Goal: Task Accomplishment & Management: Use online tool/utility

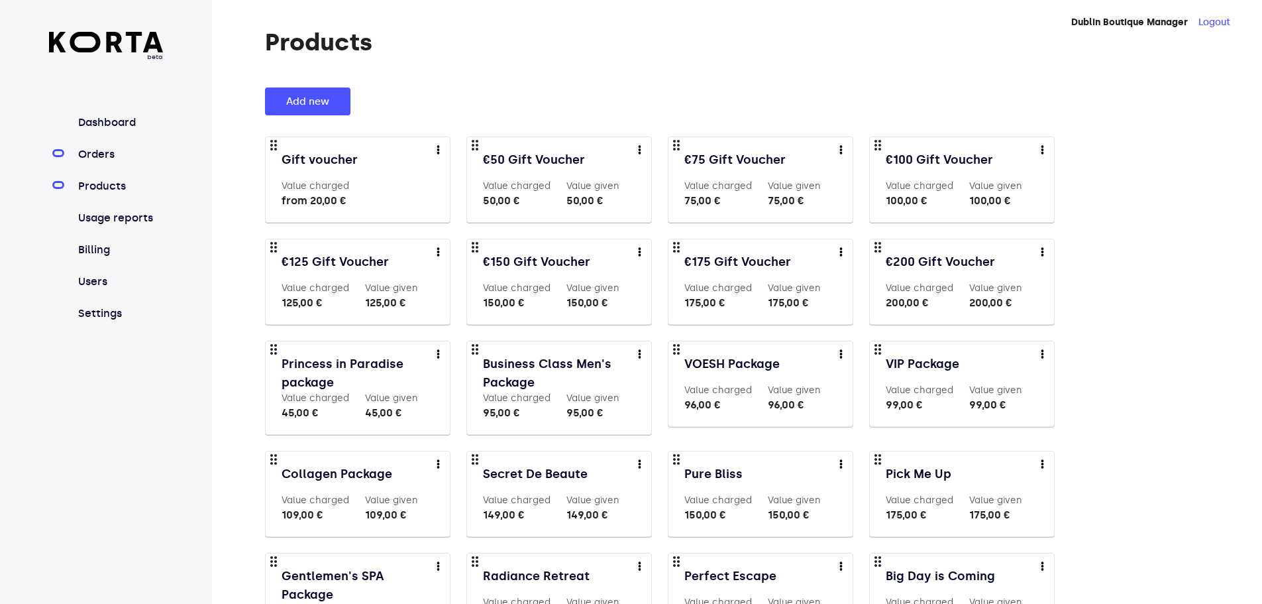
click at [111, 158] on link "Orders" at bounding box center [120, 154] width 88 height 16
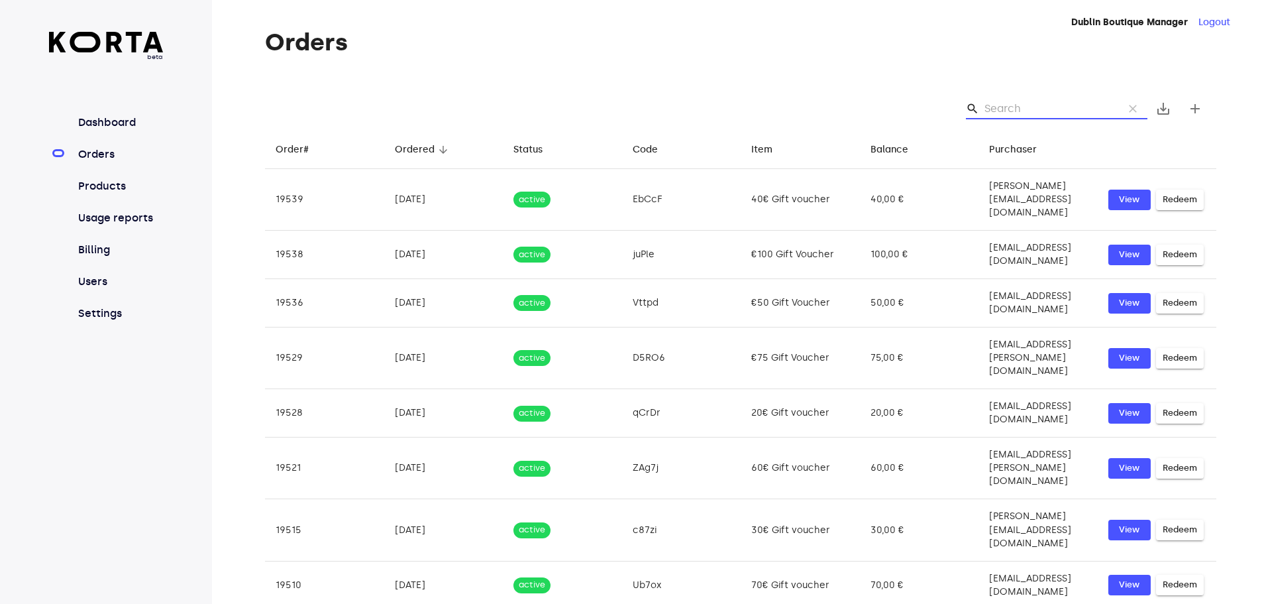
click at [1038, 103] on input "Search" at bounding box center [1049, 108] width 129 height 21
paste input "w0KR"
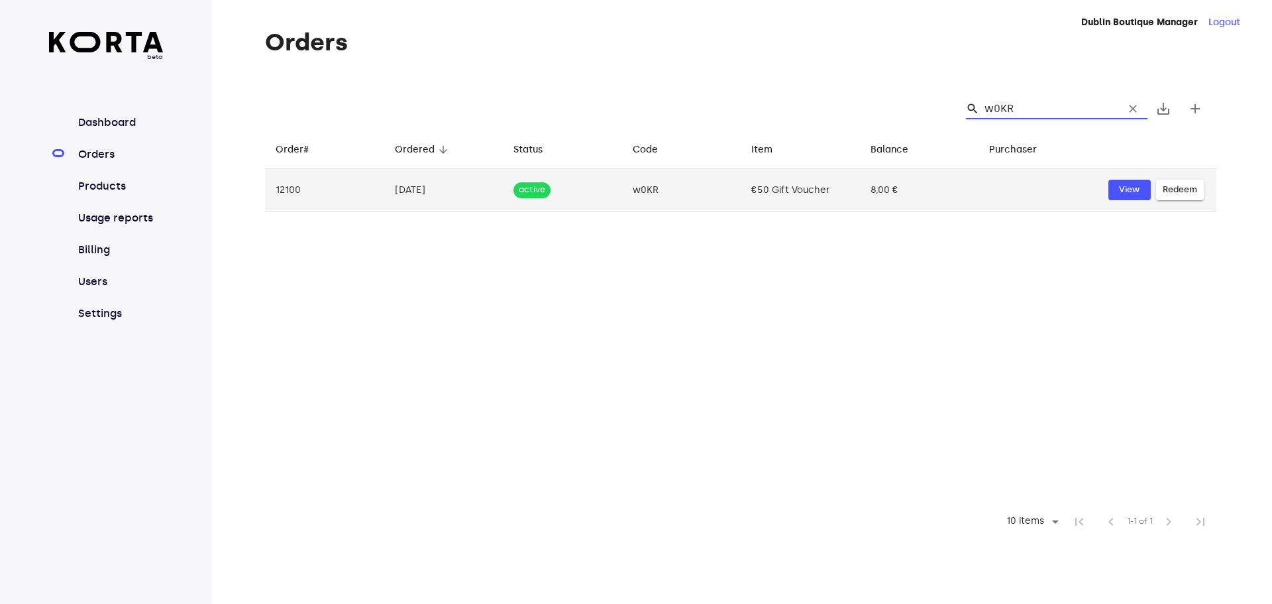
type input "w0KR"
click at [1164, 188] on span "Redeem" at bounding box center [1180, 189] width 34 height 15
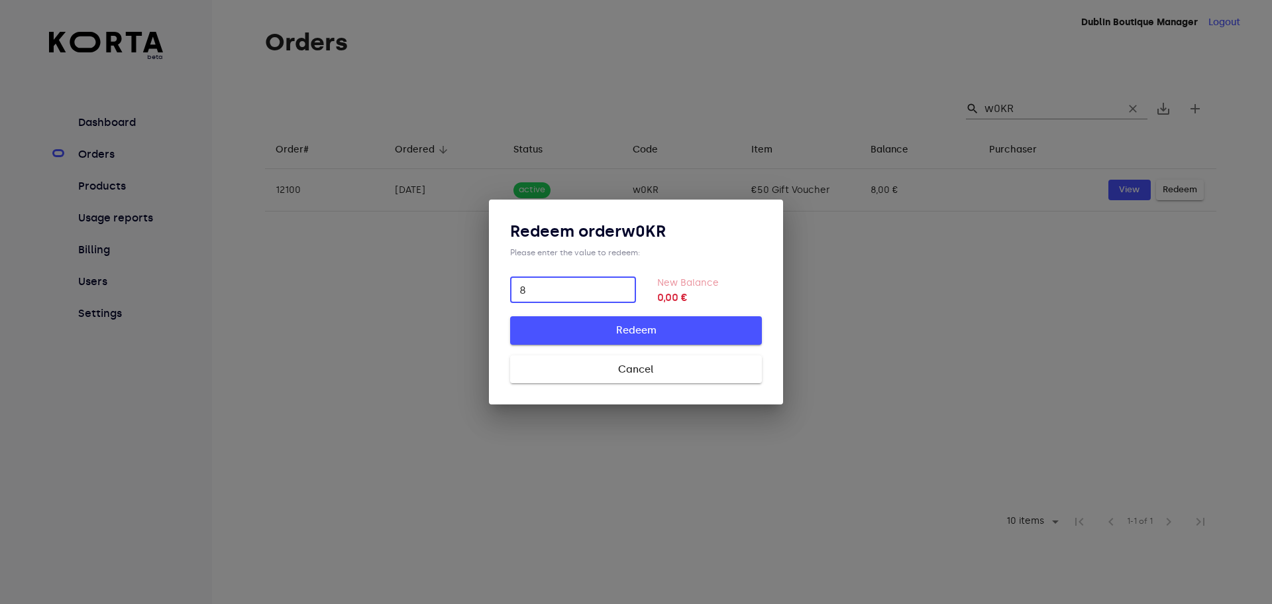
type input "8"
click at [602, 329] on span "Redeem" at bounding box center [635, 329] width 209 height 17
